Goal: Check status: Check status

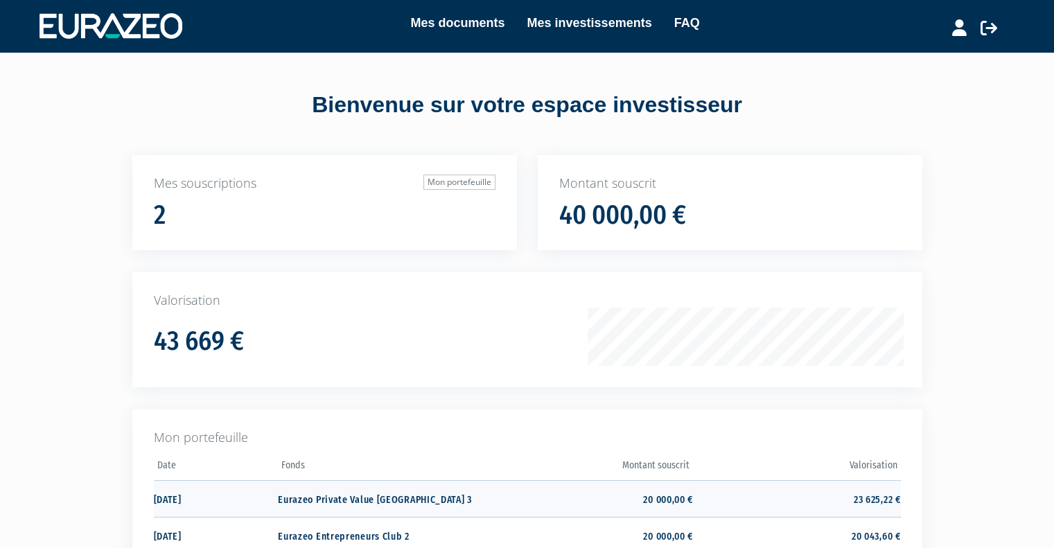
click at [660, 504] on td "20 000,00 €" at bounding box center [589, 498] width 207 height 37
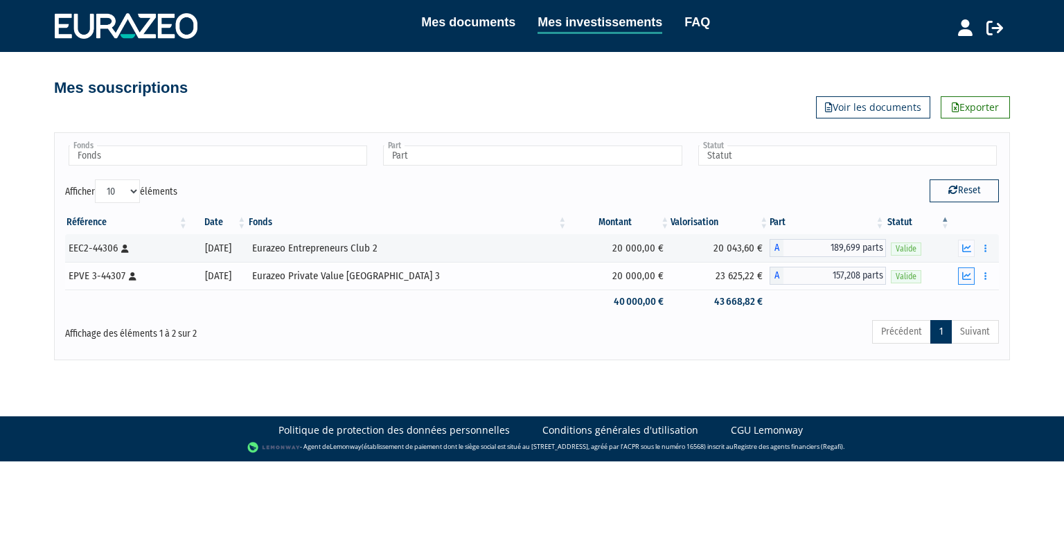
click at [966, 278] on icon "button" at bounding box center [966, 276] width 9 height 9
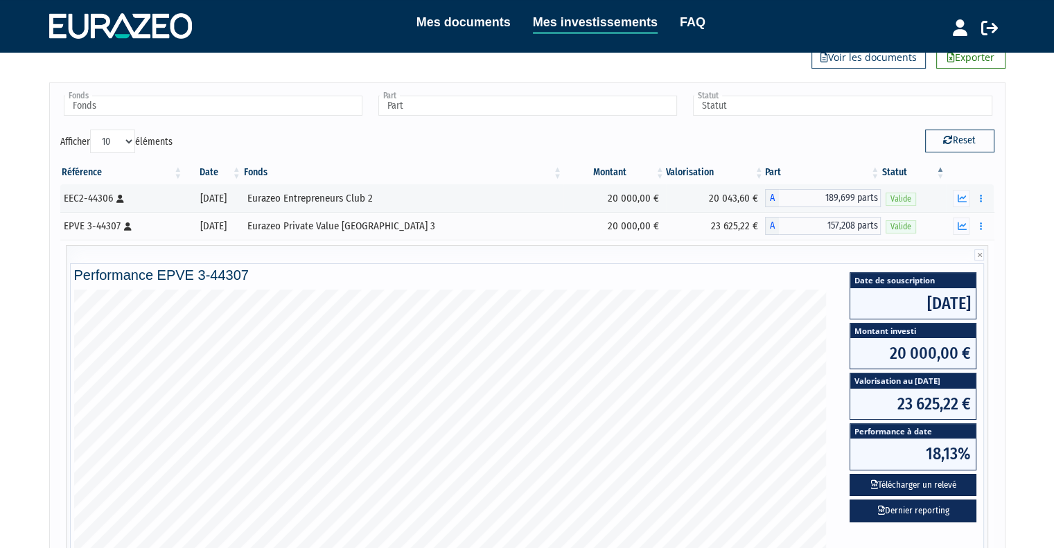
scroll to position [49, 0]
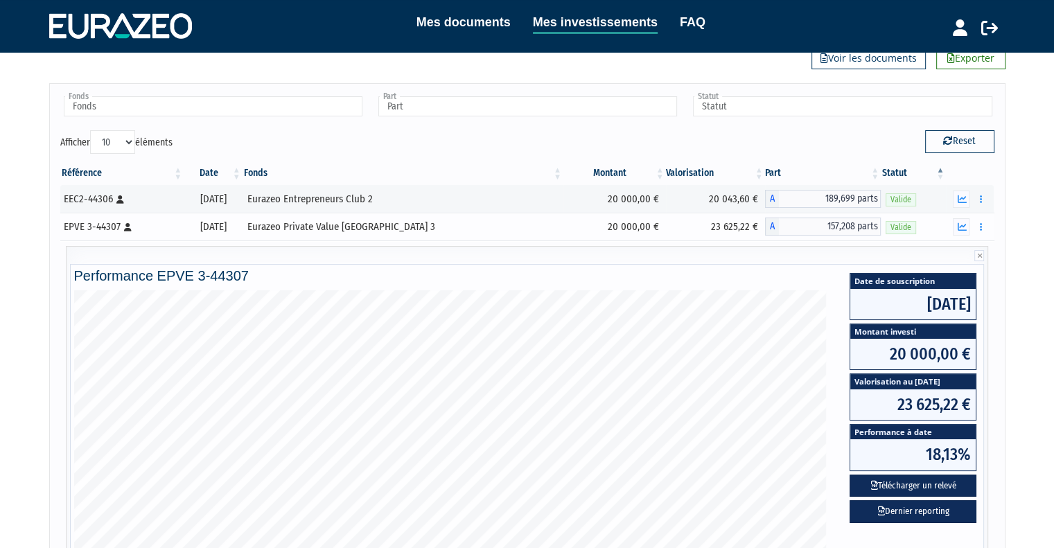
click at [387, 225] on div "Eurazeo Private Value [GEOGRAPHIC_DATA] 3" at bounding box center [402, 227] width 311 height 15
drag, startPoint x: 295, startPoint y: 223, endPoint x: 438, endPoint y: 233, distance: 143.0
click at [438, 233] on td "Eurazeo Private Value [GEOGRAPHIC_DATA] 3" at bounding box center [402, 227] width 321 height 28
copy div "Eurazeo Private Value [GEOGRAPHIC_DATA] 3"
